Goal: Task Accomplishment & Management: Manage account settings

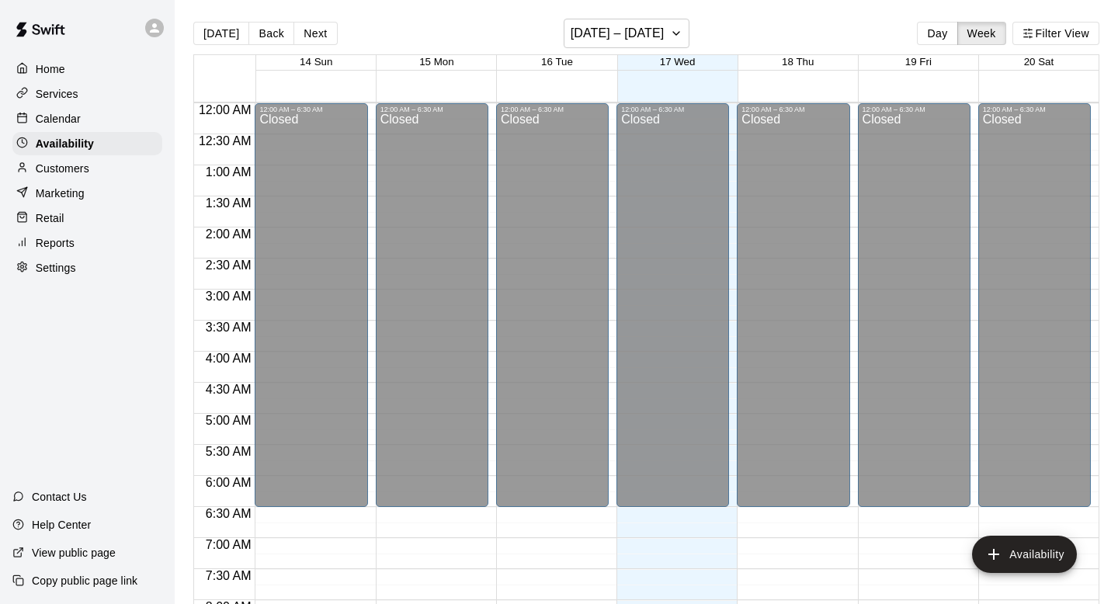
scroll to position [559, 0]
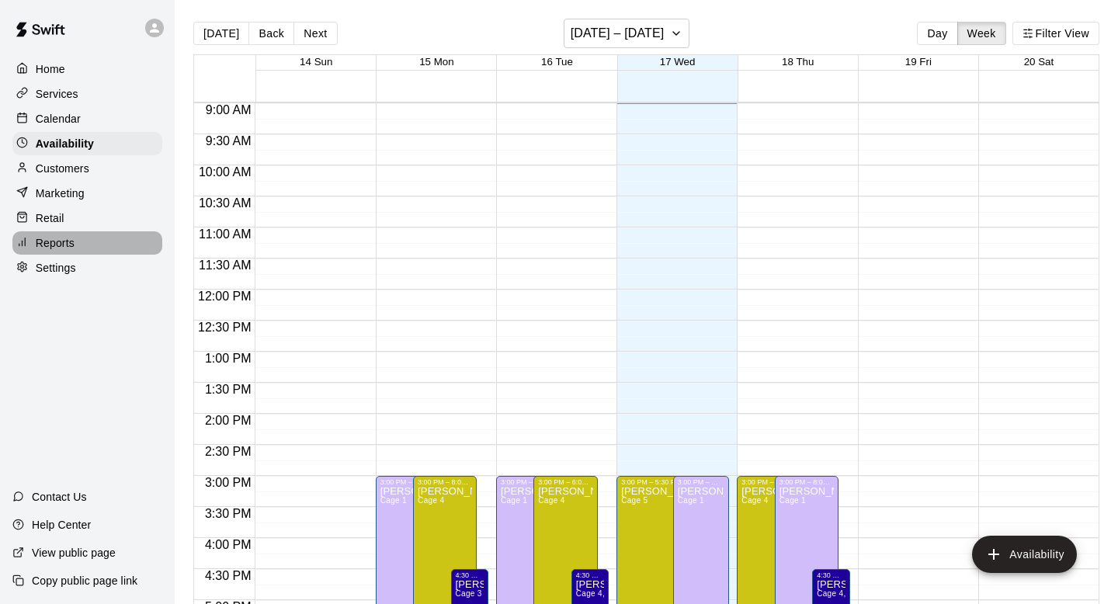
click at [158, 245] on div "Reports" at bounding box center [87, 242] width 150 height 23
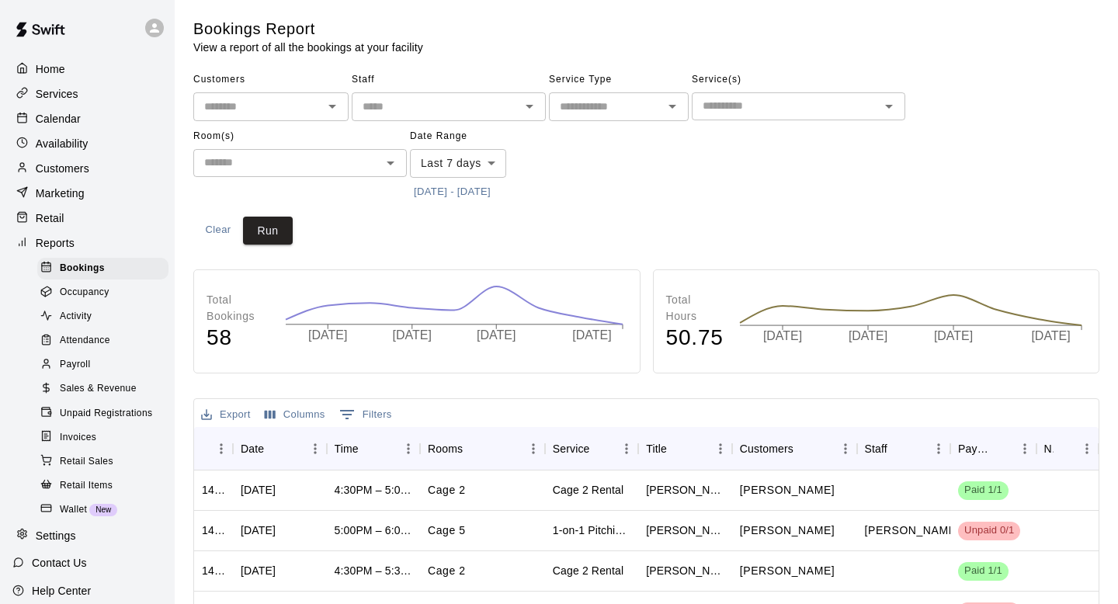
click at [352, 26] on h5 "Bookings Report" at bounding box center [308, 29] width 230 height 21
click at [85, 165] on p "Customers" at bounding box center [63, 169] width 54 height 16
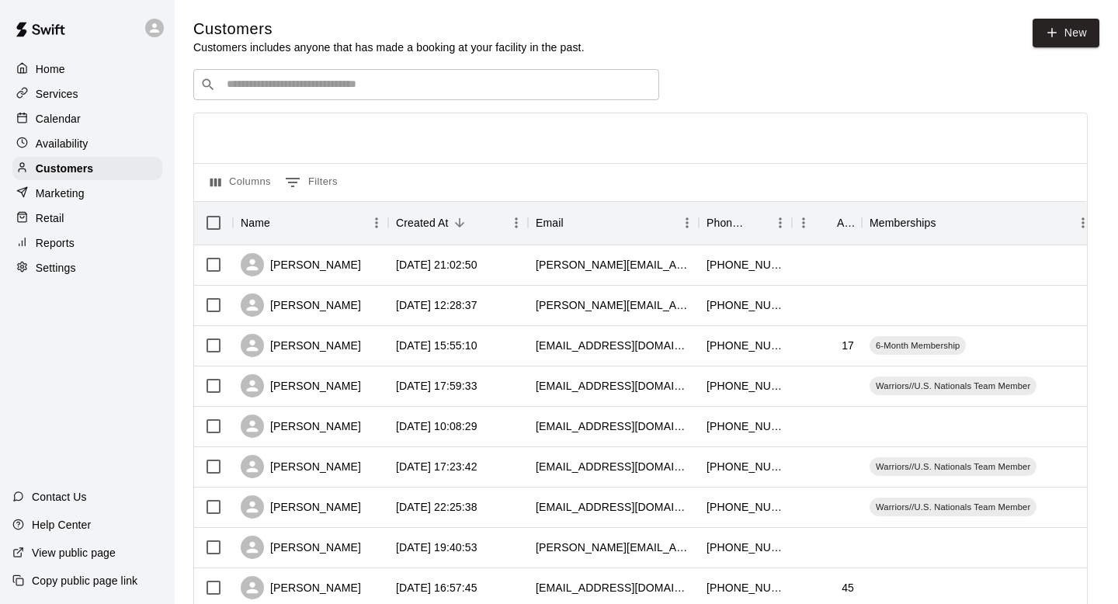
click at [297, 97] on div "​ ​" at bounding box center [426, 84] width 466 height 31
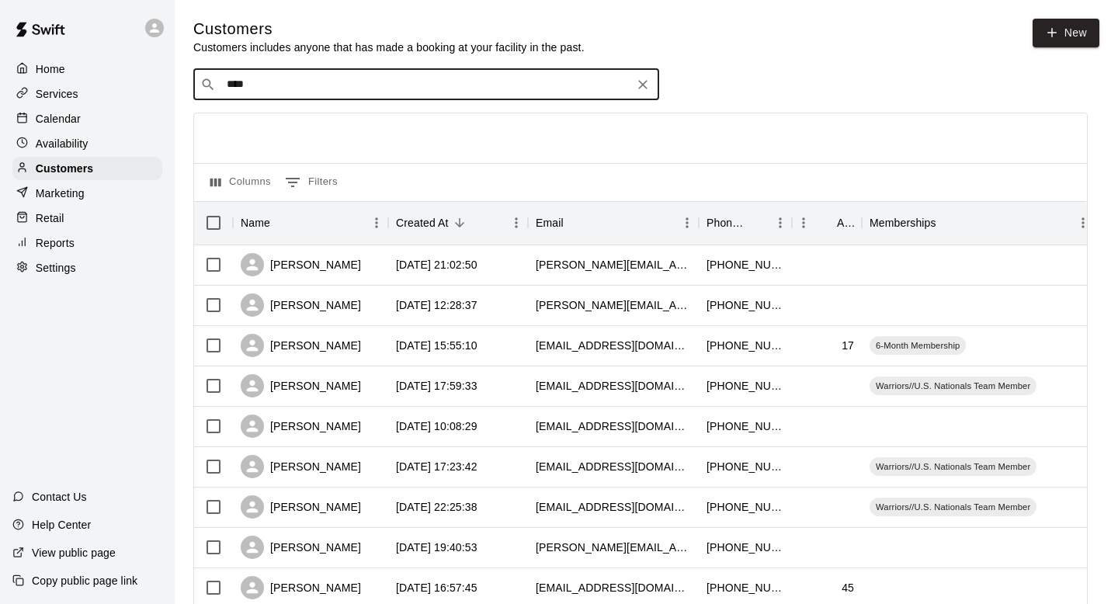
type input "*****"
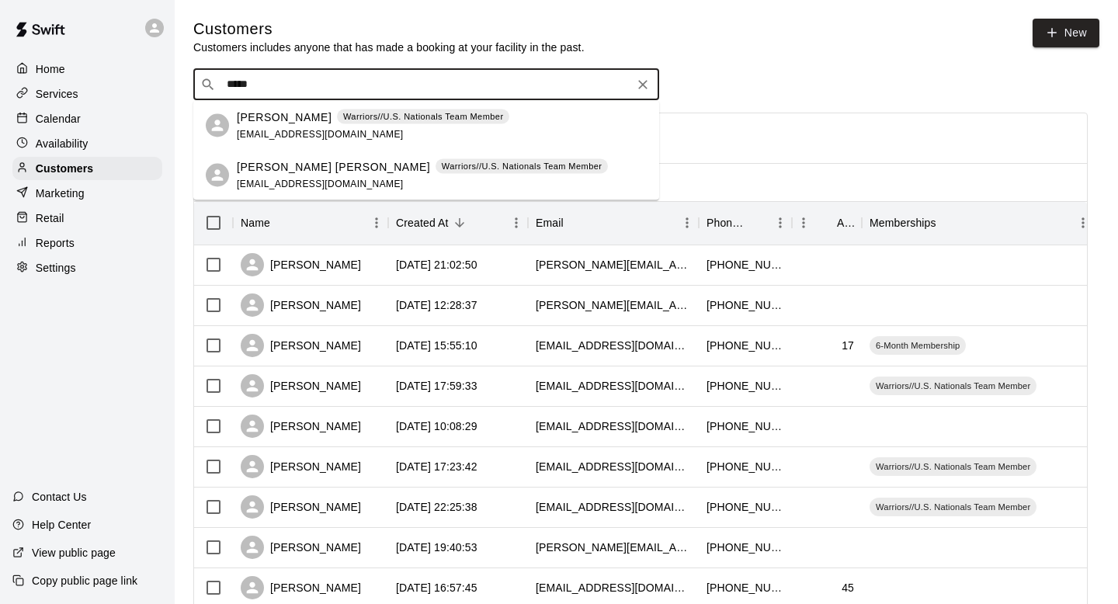
click at [355, 120] on p "Warriors//U.S. Nationals Team Member" at bounding box center [423, 116] width 161 height 13
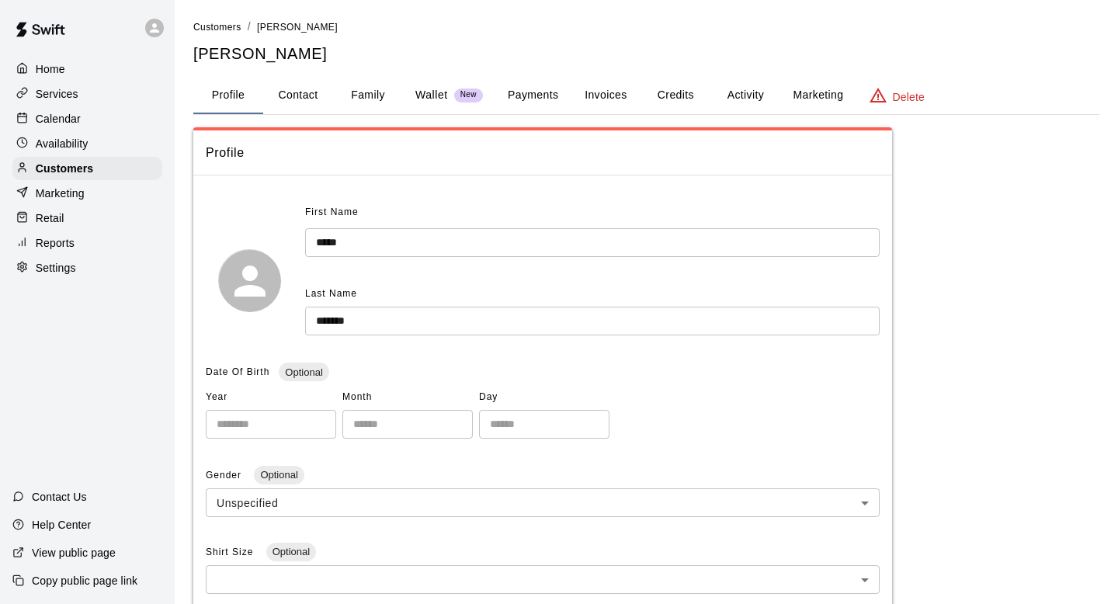
click at [598, 91] on button "Invoices" at bounding box center [606, 95] width 70 height 37
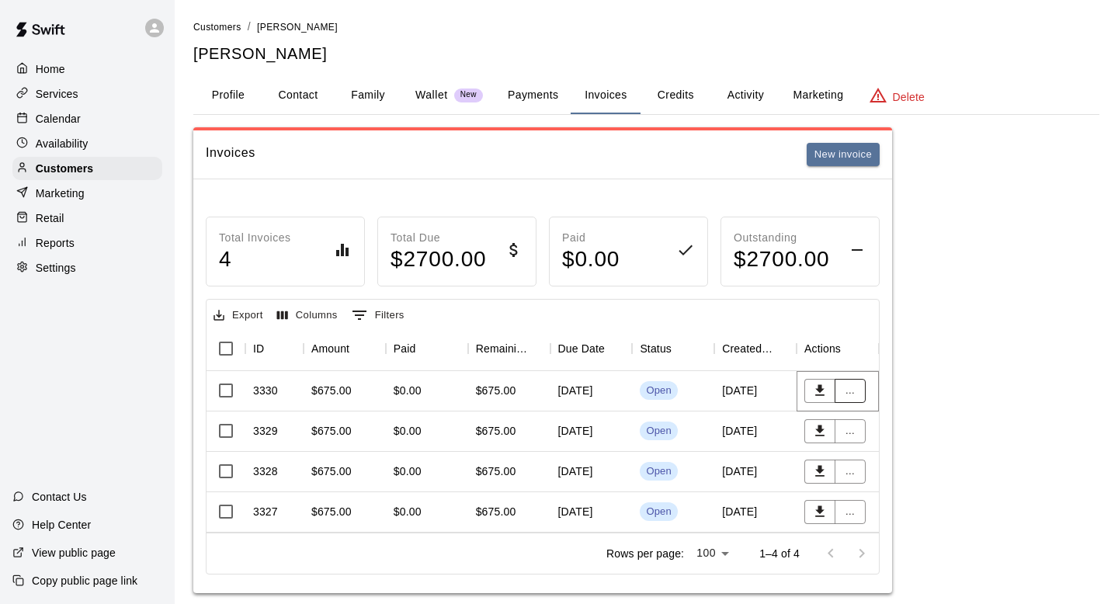
click at [862, 390] on button "..." at bounding box center [850, 391] width 31 height 24
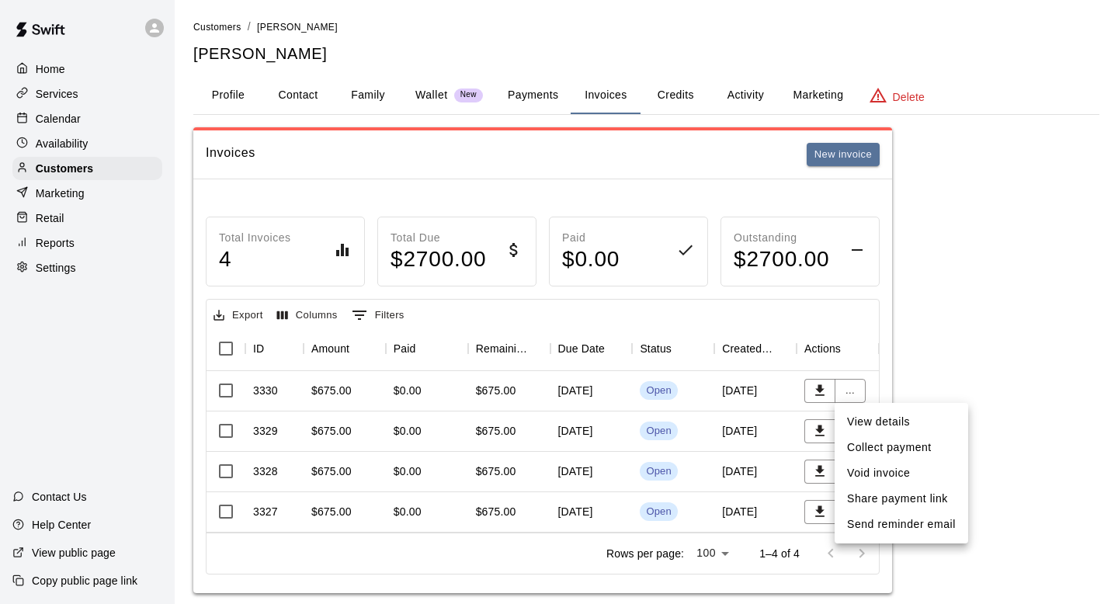
click at [484, 364] on div at bounding box center [559, 302] width 1118 height 604
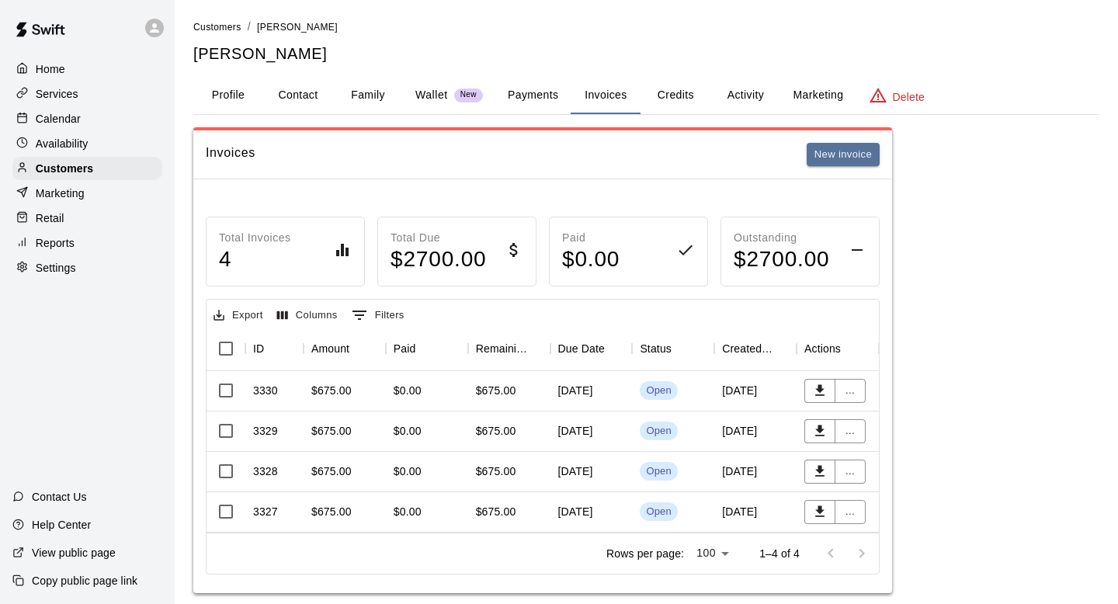
click at [459, 398] on div "$0.00" at bounding box center [427, 391] width 82 height 40
